Goal: Information Seeking & Learning: Learn about a topic

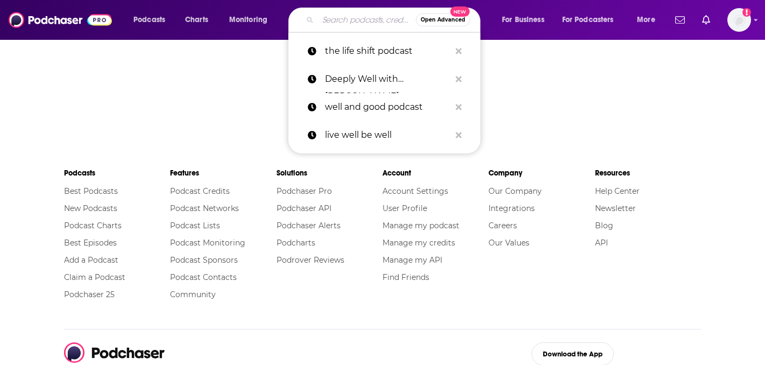
click at [347, 19] on input "Search podcasts, credits, & more..." at bounding box center [367, 19] width 98 height 17
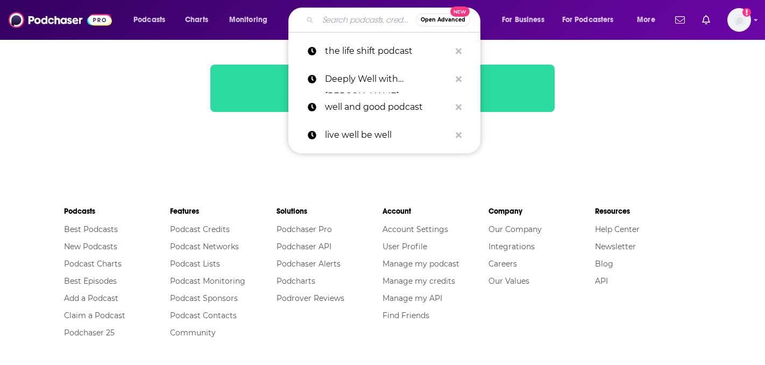
paste input "The Problem with [PERSON_NAME]"
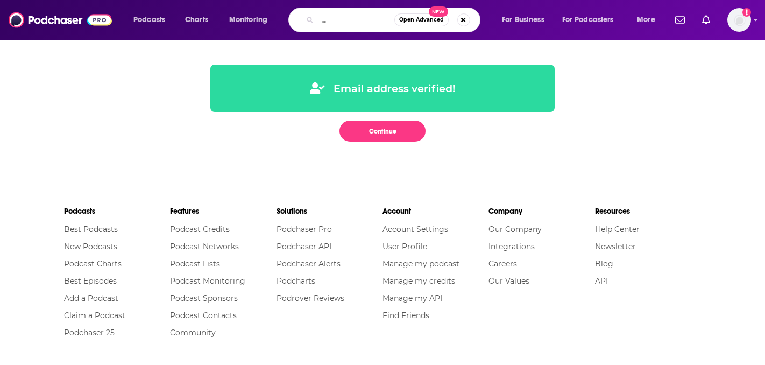
scroll to position [0, 53]
type input "The Problem with [PERSON_NAME]"
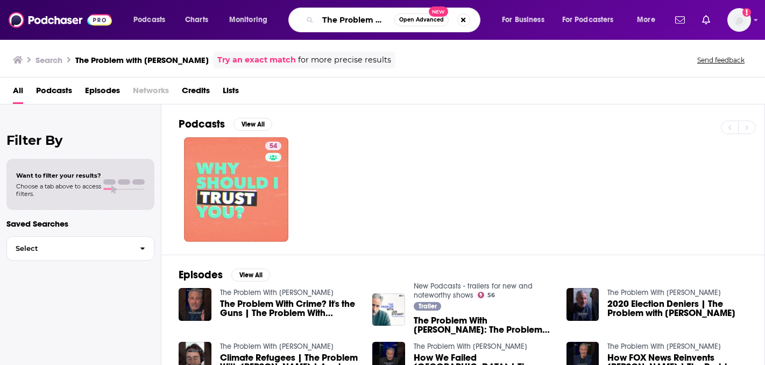
click at [362, 22] on input "The Problem with [PERSON_NAME]" at bounding box center [356, 19] width 76 height 17
drag, startPoint x: 362, startPoint y: 22, endPoint x: 417, endPoint y: 20, distance: 54.9
click at [417, 20] on div "The Problem with [PERSON_NAME] Open Advanced New" at bounding box center [384, 20] width 192 height 25
click at [373, 21] on input "The Problem with [PERSON_NAME]" at bounding box center [356, 19] width 76 height 17
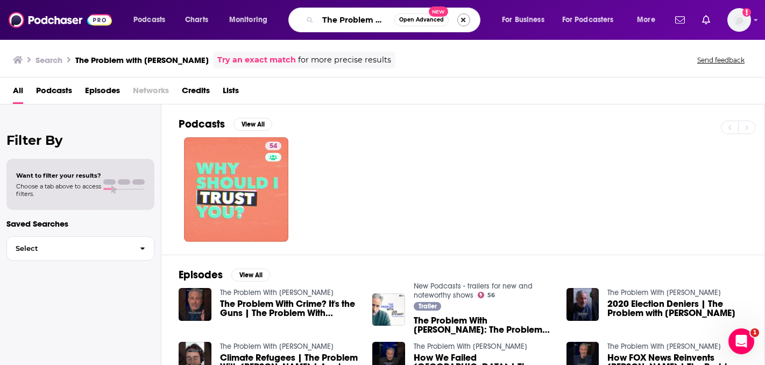
scroll to position [0, 0]
click at [464, 20] on button "Search podcasts, credits, & more..." at bounding box center [463, 19] width 13 height 13
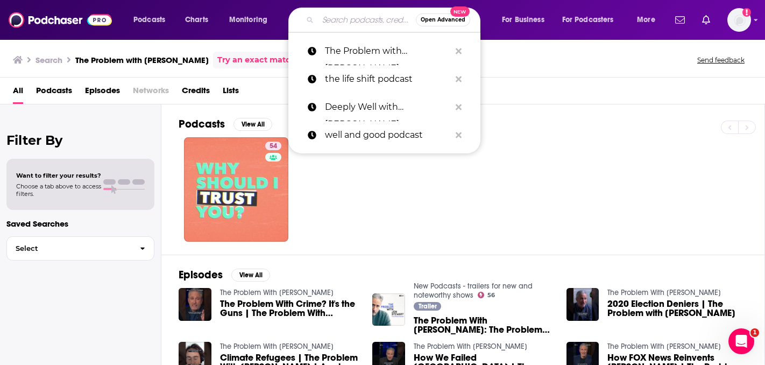
paste input "The Weekly Show with [PERSON_NAME]"
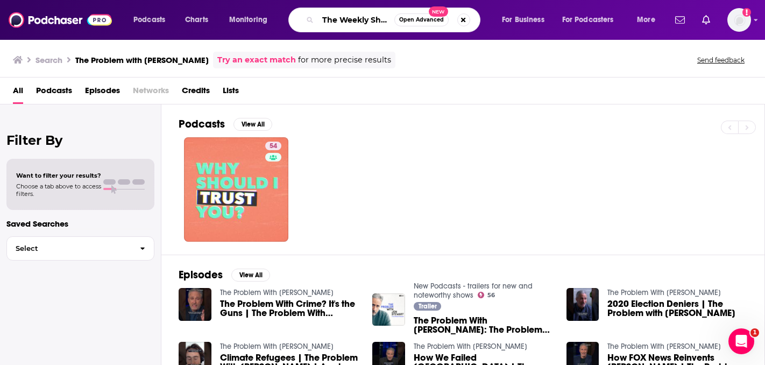
scroll to position [0, 73]
type input "The Weekly Show with [PERSON_NAME]"
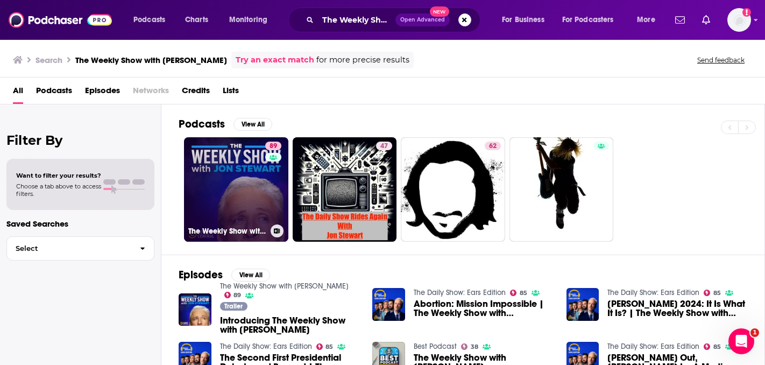
click at [210, 213] on link "89 The Weekly Show with [PERSON_NAME]" at bounding box center [236, 189] width 104 height 104
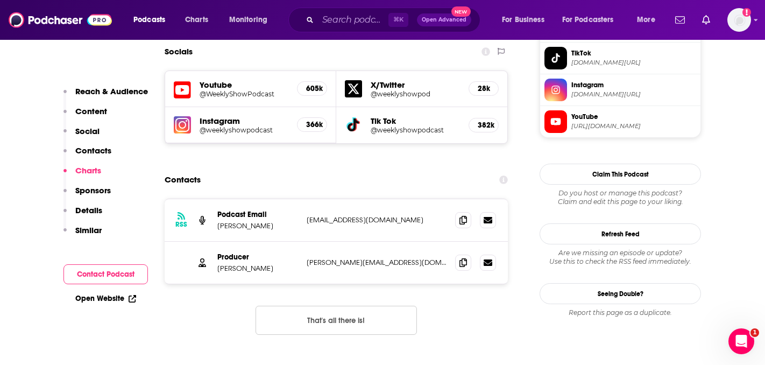
scroll to position [964, 0]
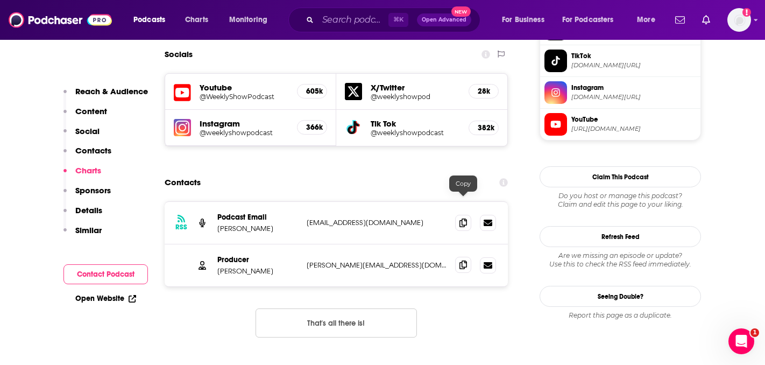
click at [465, 260] on icon at bounding box center [464, 264] width 8 height 9
click at [462, 218] on icon at bounding box center [464, 222] width 8 height 9
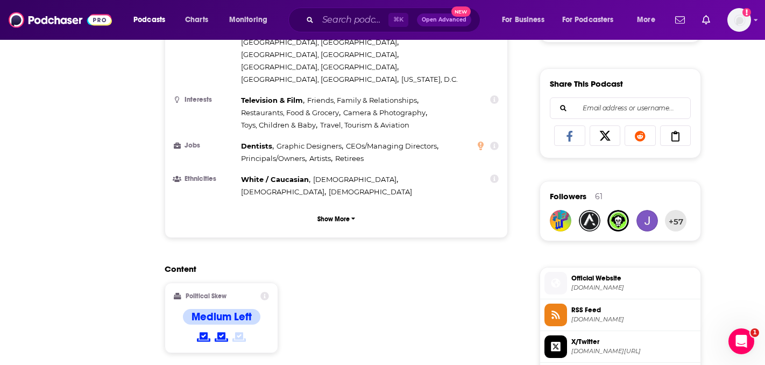
scroll to position [0, 0]
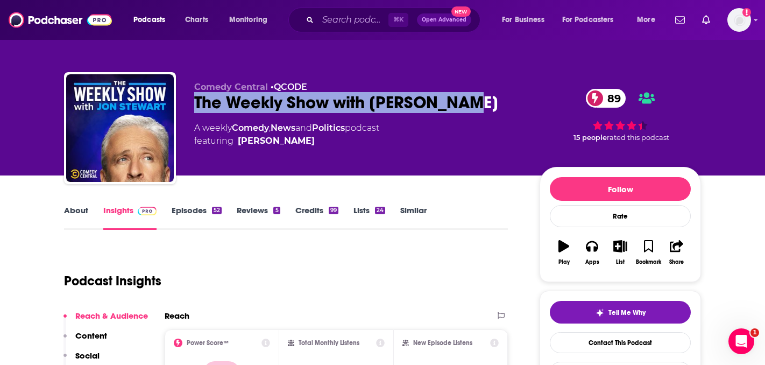
drag, startPoint x: 193, startPoint y: 100, endPoint x: 463, endPoint y: 107, distance: 270.3
click at [463, 107] on div "Comedy Central • QCODE The Weekly Show with [PERSON_NAME] 89 A weekly Comedy , …" at bounding box center [382, 130] width 637 height 116
copy h2 "The Weekly Show with [PERSON_NAME]"
click at [364, 23] on input "Search podcasts, credits, & more..." at bounding box center [353, 19] width 71 height 17
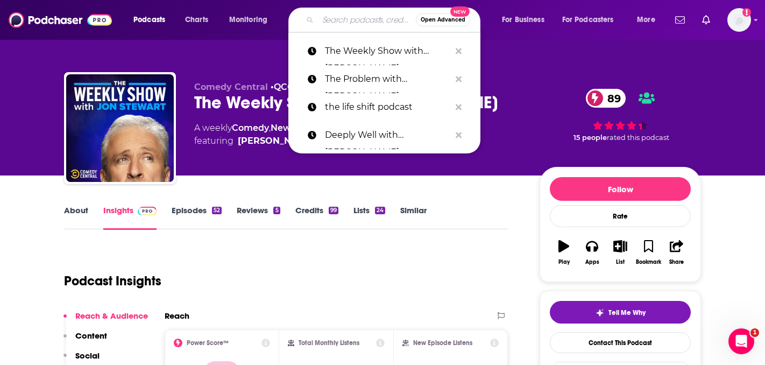
paste input "Tell Me with [PERSON_NAME]"
type input "Tell Me with [PERSON_NAME]"
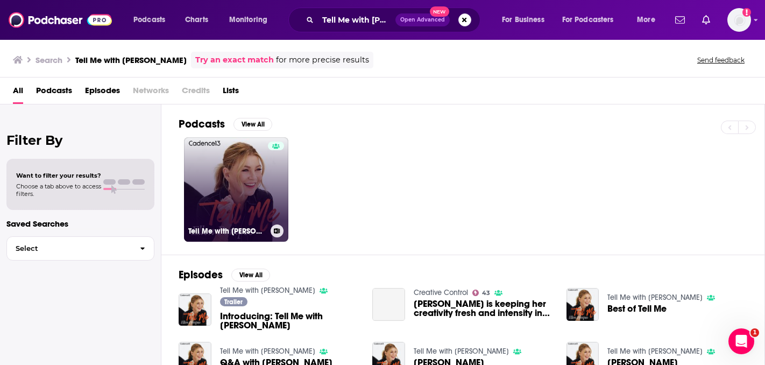
click at [260, 182] on link "Tell Me with [PERSON_NAME]" at bounding box center [236, 189] width 104 height 104
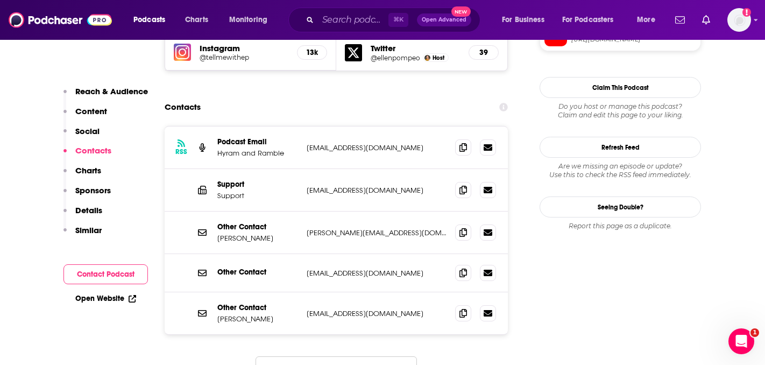
scroll to position [1003, 0]
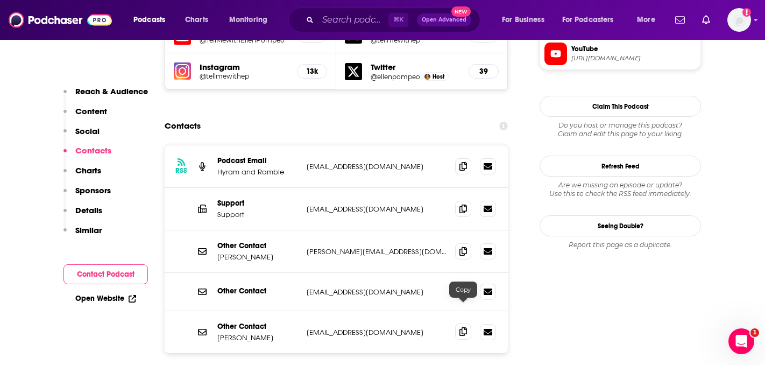
click at [461, 327] on icon at bounding box center [464, 331] width 8 height 9
click at [463, 287] on icon at bounding box center [464, 291] width 8 height 9
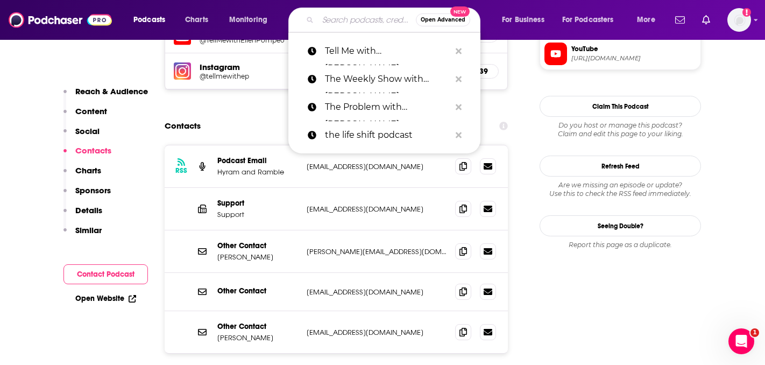
click at [336, 16] on input "Search podcasts, credits, & more..." at bounding box center [367, 19] width 98 height 17
paste input "[PERSON_NAME] Now What"
type input "[PERSON_NAME] Now What"
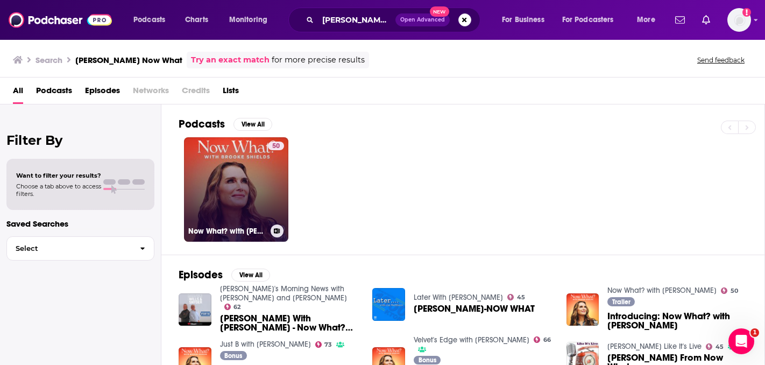
click at [255, 180] on link "50 Now What? with [PERSON_NAME]" at bounding box center [236, 189] width 104 height 104
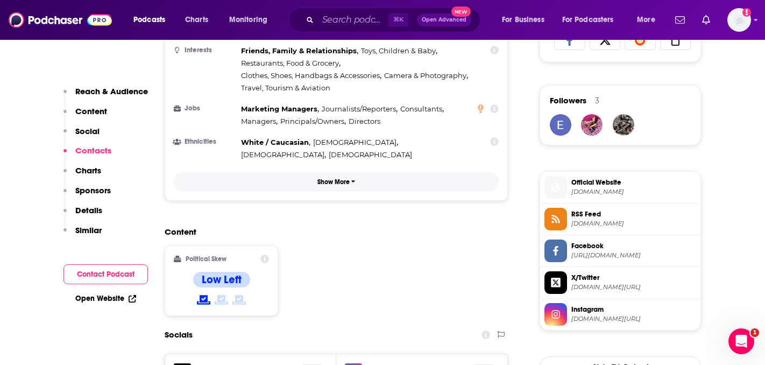
scroll to position [1057, 0]
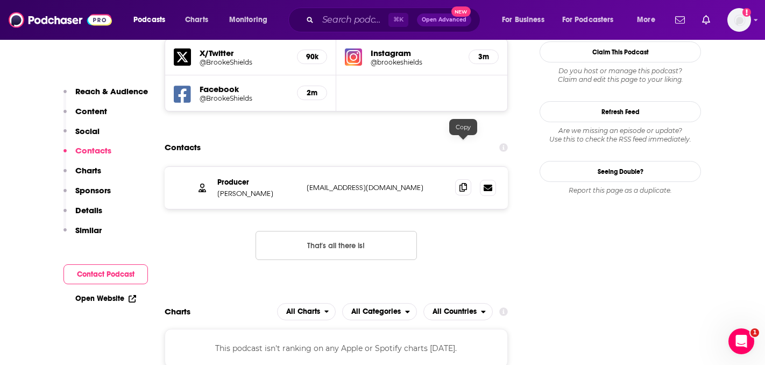
click at [461, 183] on icon at bounding box center [464, 187] width 8 height 9
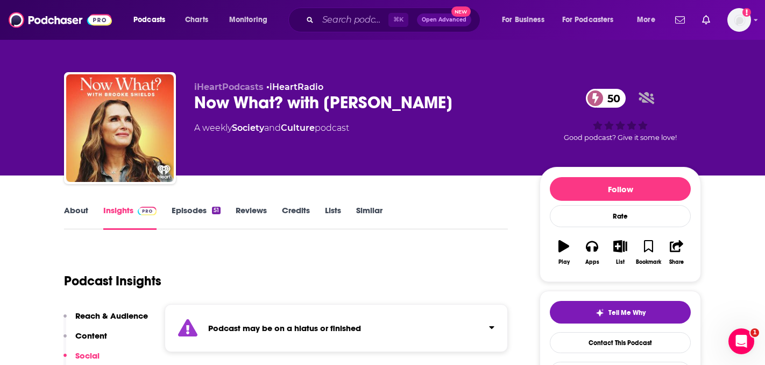
drag, startPoint x: 438, startPoint y: 103, endPoint x: 199, endPoint y: 102, distance: 239.0
click at [199, 102] on div "Now What? with [PERSON_NAME] 50" at bounding box center [358, 102] width 328 height 21
copy h2 "Now What? with [PERSON_NAME]"
